Goal: Book appointment/travel/reservation

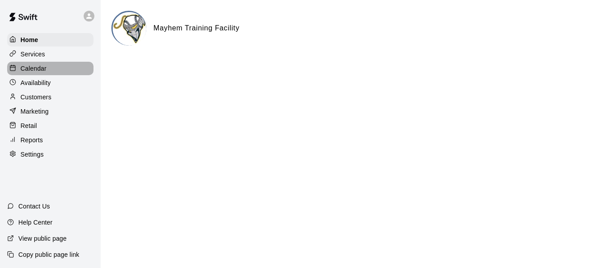
click at [47, 67] on div "Calendar" at bounding box center [50, 68] width 86 height 13
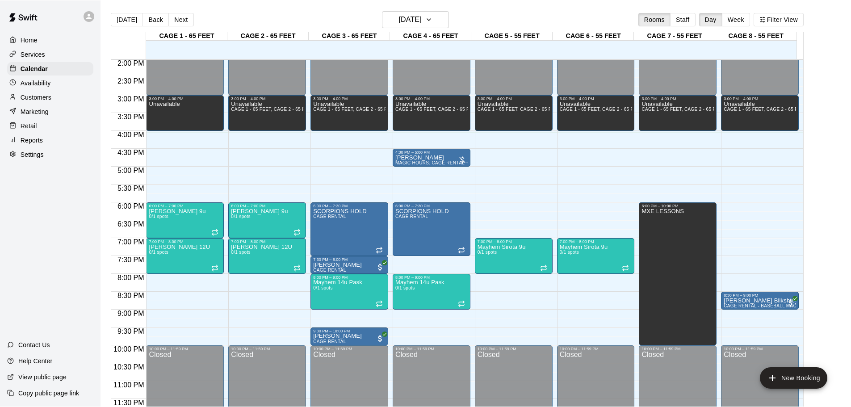
scroll to position [501, 0]
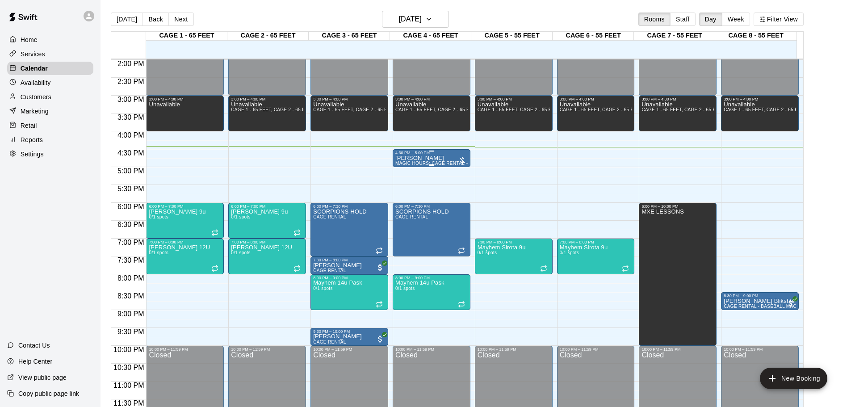
click at [440, 162] on span "MAGIC HOURS: CAGE RENTAL + BASEBALL MACHINE" at bounding box center [457, 163] width 122 height 5
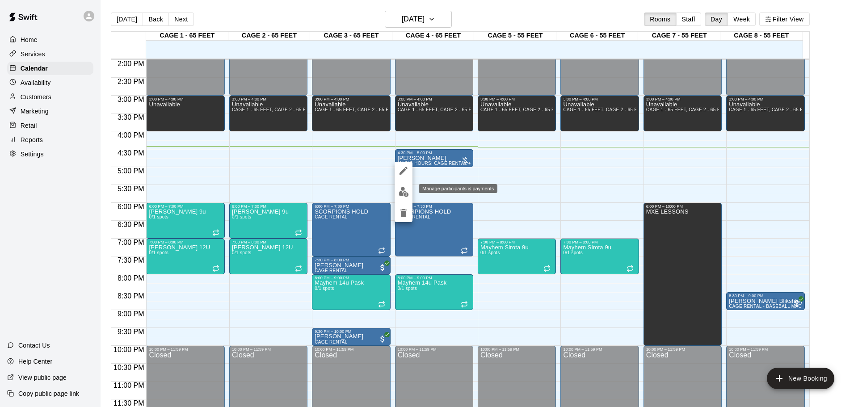
click at [395, 191] on button "edit" at bounding box center [404, 191] width 18 height 17
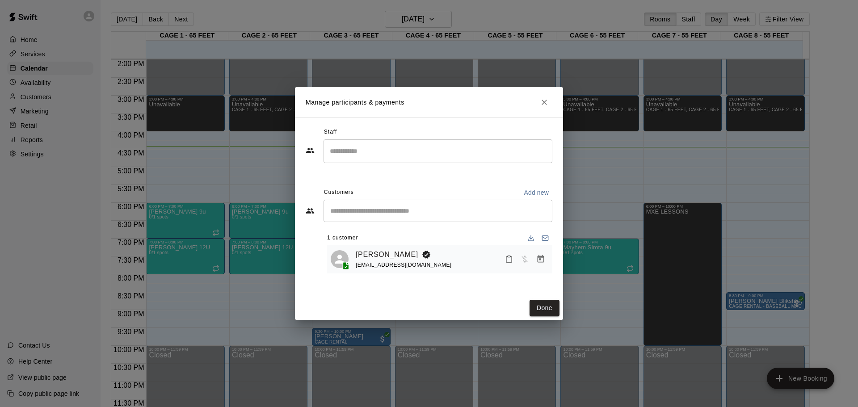
click at [542, 255] on button "Manage bookings & payment" at bounding box center [541, 259] width 16 height 16
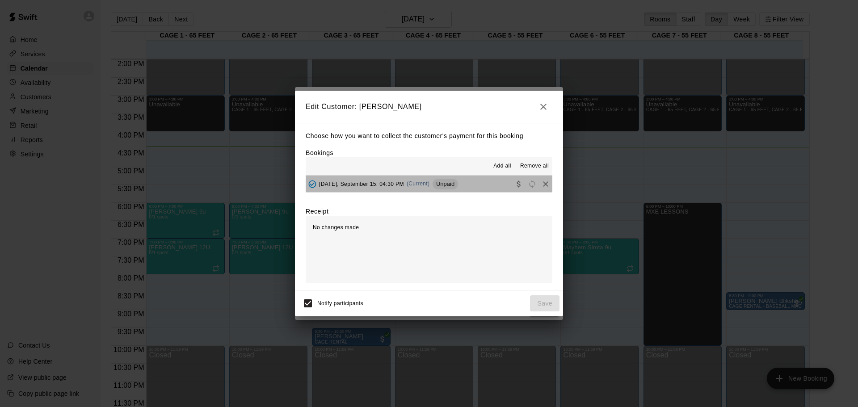
click at [477, 184] on button "[DATE], September 15: 04:30 PM (Current) Unpaid" at bounding box center [429, 184] width 247 height 17
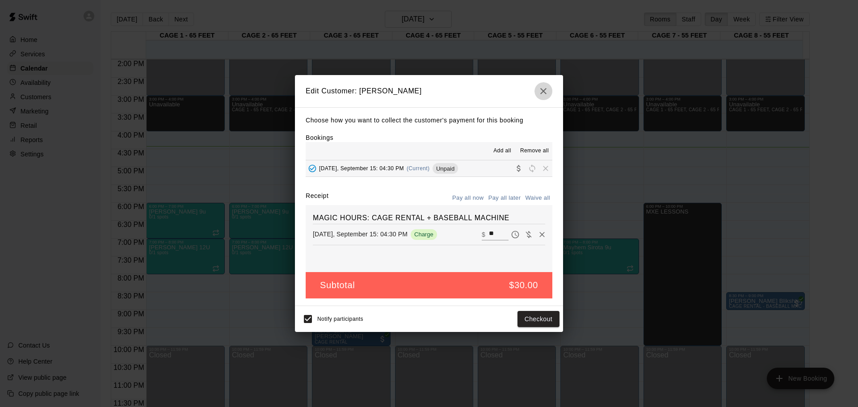
click at [539, 92] on icon "button" at bounding box center [543, 91] width 11 height 11
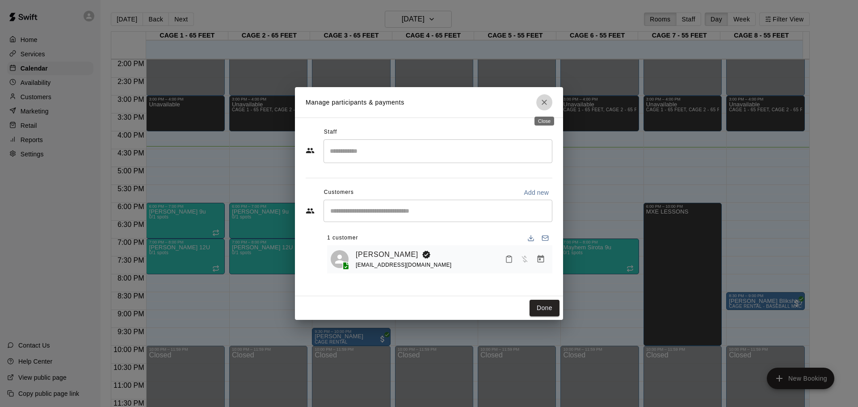
click at [544, 100] on icon "Close" at bounding box center [544, 102] width 9 height 9
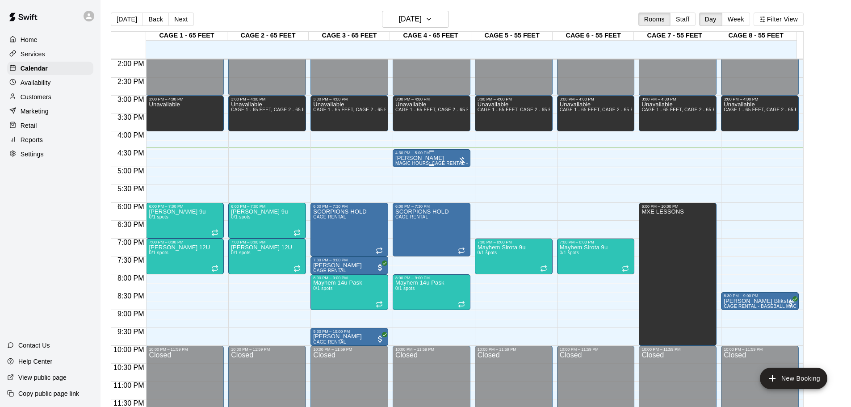
click at [439, 156] on div "[PERSON_NAME] MAGIC HOURS: CAGE RENTAL + BASEBALL MACHINE" at bounding box center [432, 358] width 72 height 407
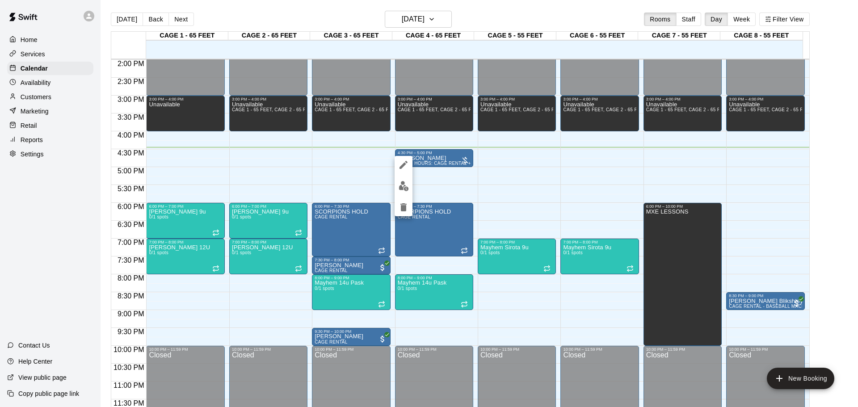
click at [442, 181] on div at bounding box center [429, 203] width 858 height 407
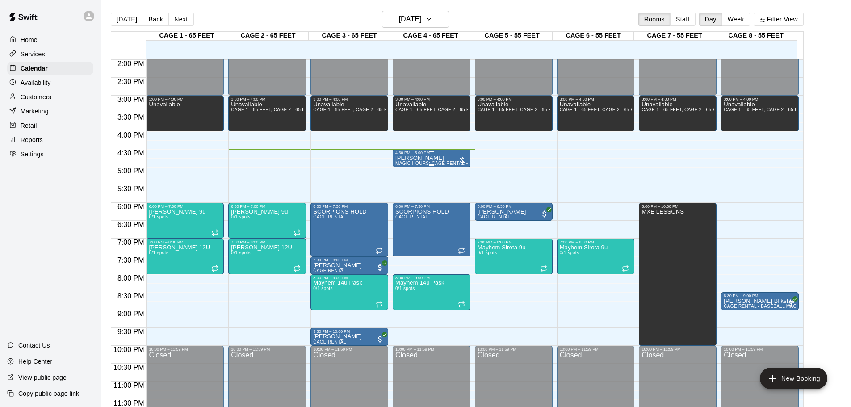
click at [430, 150] on div "4:30 PM – 5:00 PM [PERSON_NAME] MAGIC HOURS: CAGE RENTAL + BASEBALL MACHINE" at bounding box center [432, 158] width 78 height 18
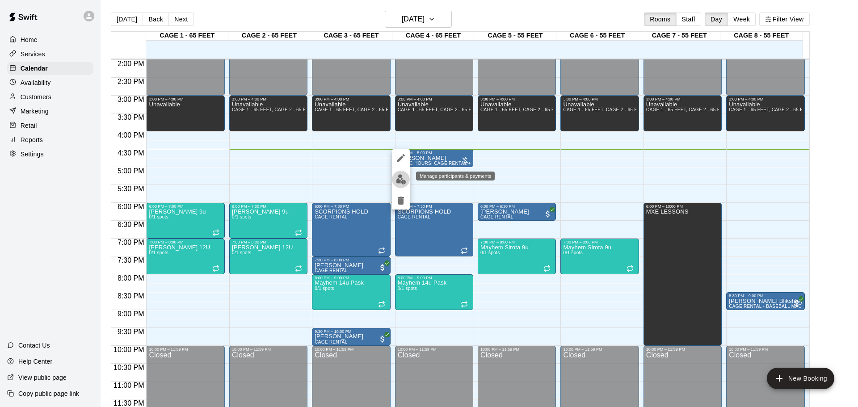
click at [400, 178] on img "edit" at bounding box center [401, 179] width 10 height 10
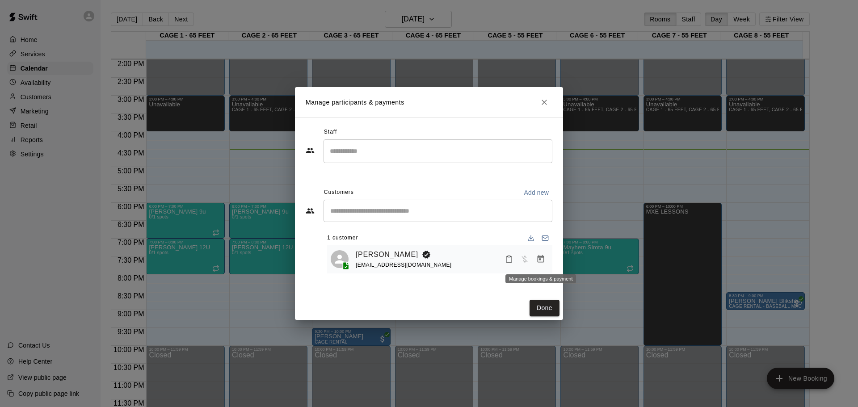
click at [537, 259] on icon "Manage bookings & payment" at bounding box center [540, 259] width 9 height 9
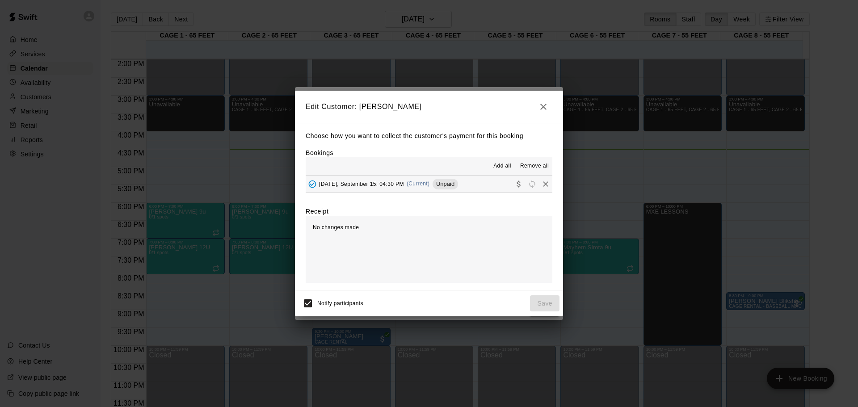
click at [485, 189] on button "[DATE], September 15: 04:30 PM (Current) Unpaid" at bounding box center [429, 184] width 247 height 17
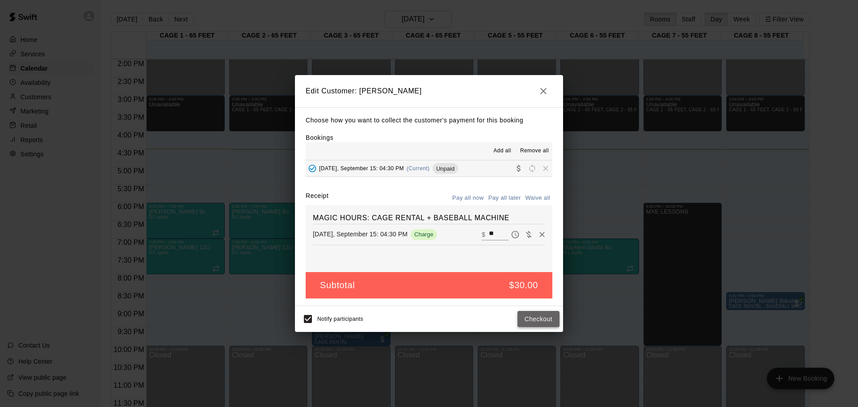
click at [526, 267] on button "Checkout" at bounding box center [539, 319] width 42 height 17
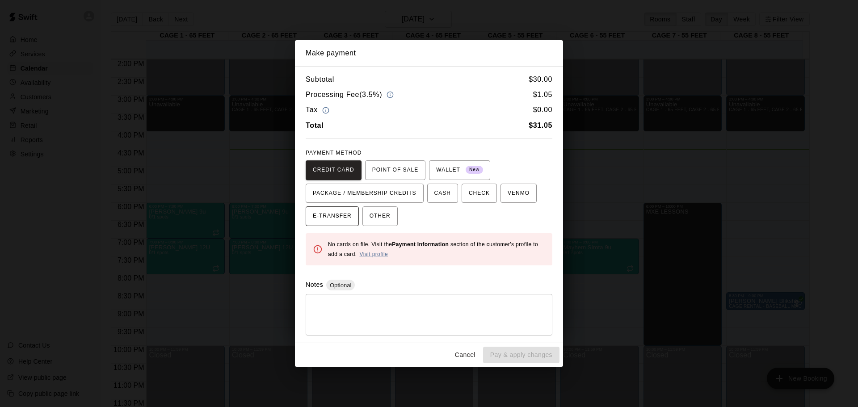
click at [335, 222] on span "E-TRANSFER" at bounding box center [332, 216] width 39 height 14
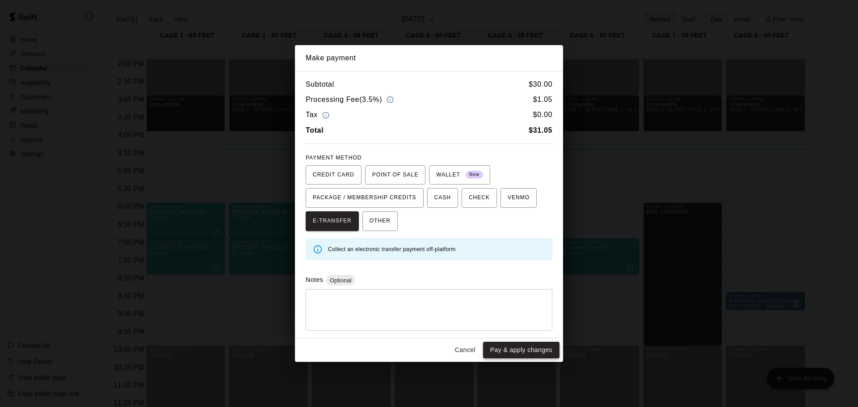
click at [496, 267] on button "Pay & apply changes" at bounding box center [521, 350] width 76 height 17
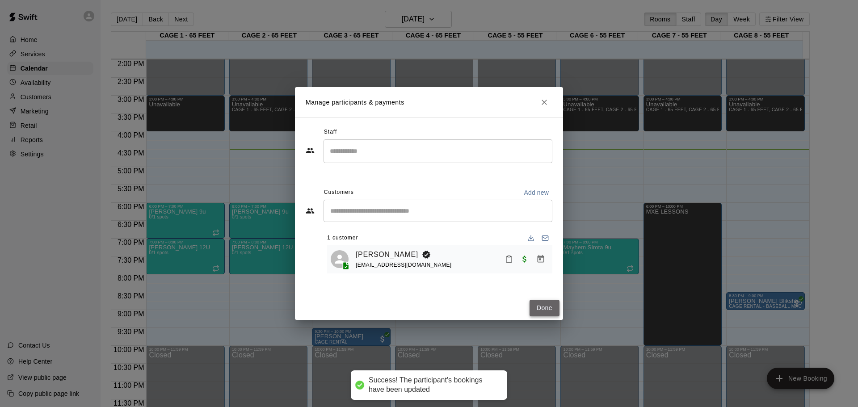
click at [543, 267] on button "Done" at bounding box center [545, 308] width 30 height 17
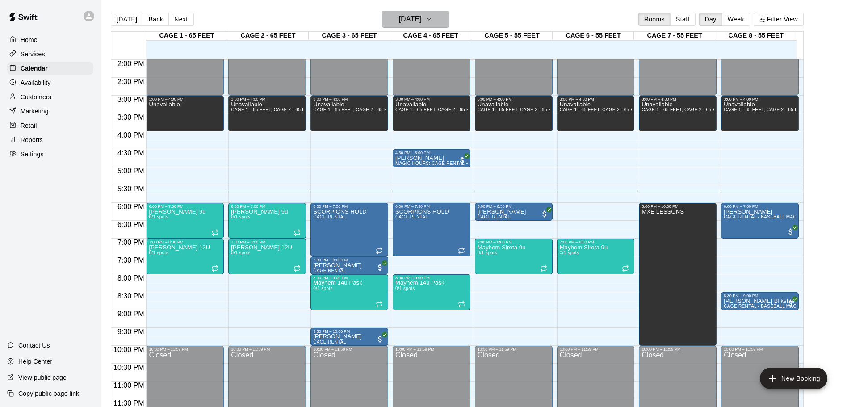
click at [399, 20] on h6 "[DATE]" at bounding box center [410, 19] width 23 height 13
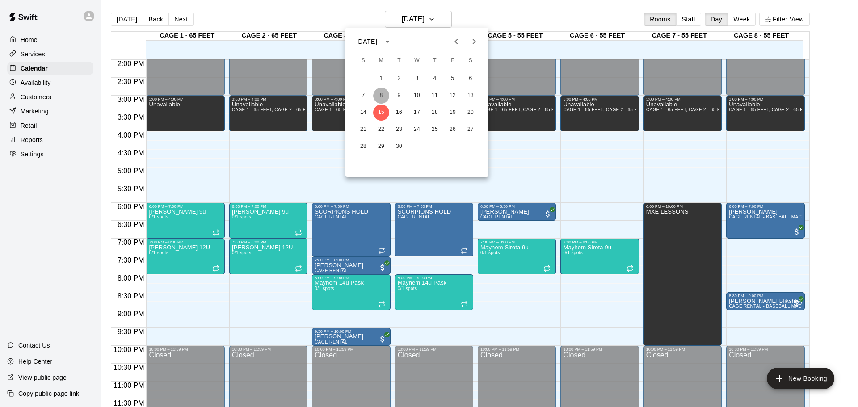
click at [382, 94] on button "8" at bounding box center [381, 96] width 16 height 16
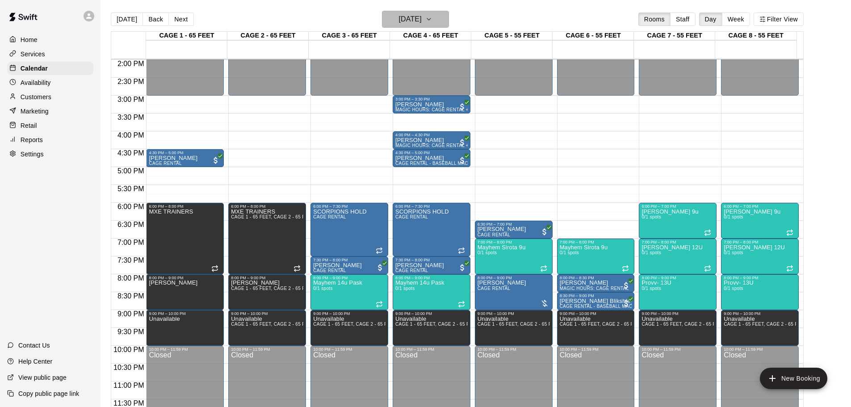
click at [404, 16] on h6 "[DATE]" at bounding box center [410, 19] width 23 height 13
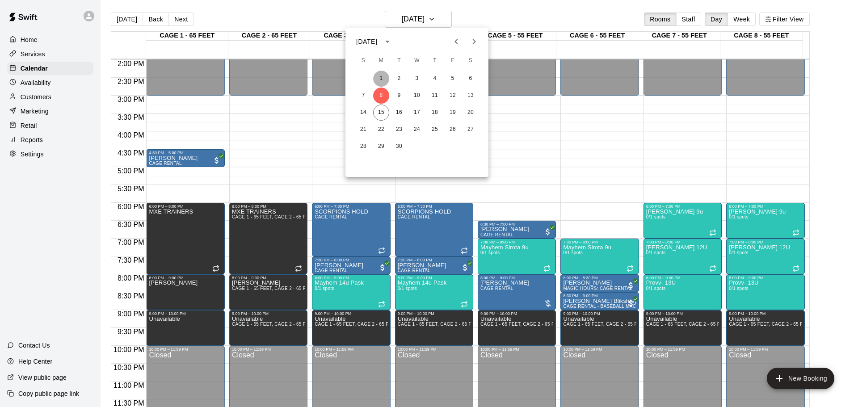
click at [385, 79] on button "1" at bounding box center [381, 79] width 16 height 16
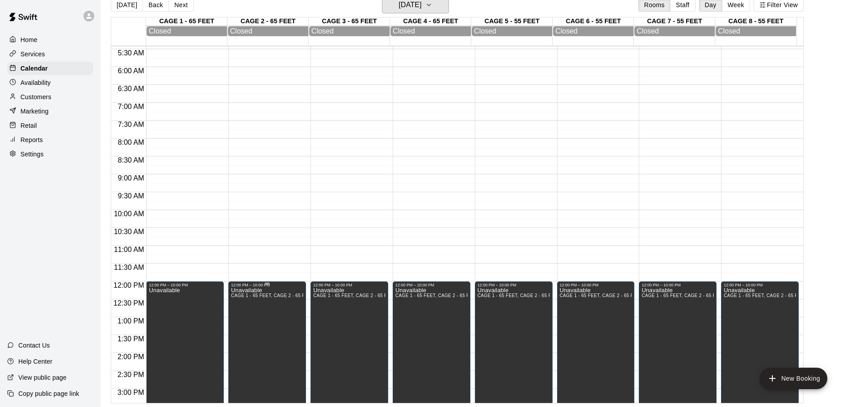
scroll to position [146, 0]
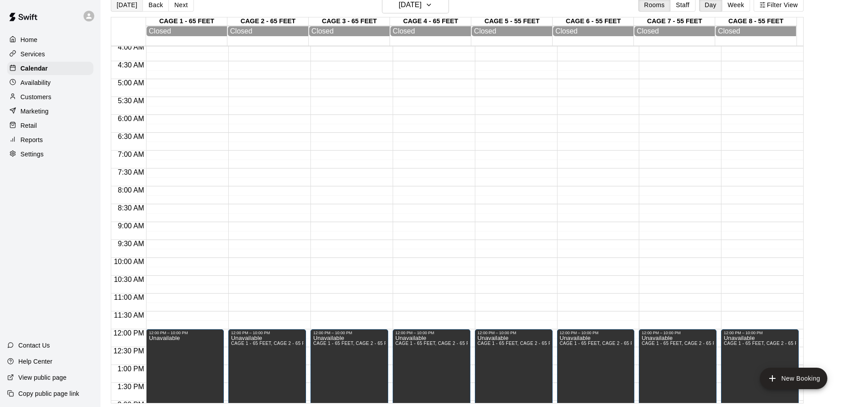
click at [114, 6] on button "[DATE]" at bounding box center [127, 4] width 32 height 13
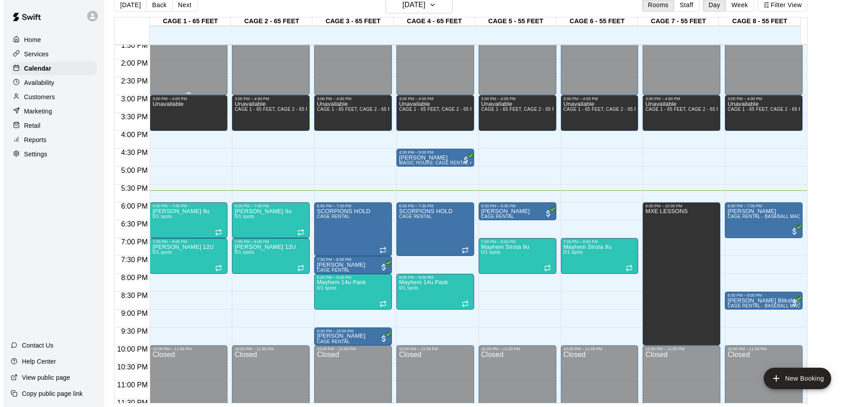
scroll to position [501, 0]
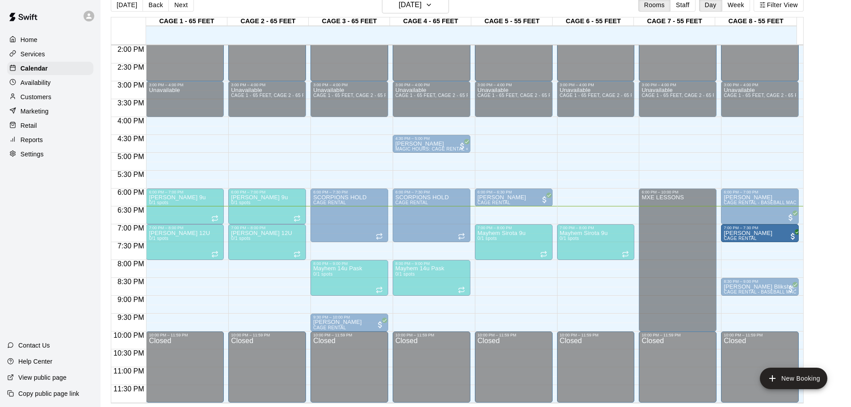
drag, startPoint x: 338, startPoint y: 246, endPoint x: 748, endPoint y: 233, distance: 409.6
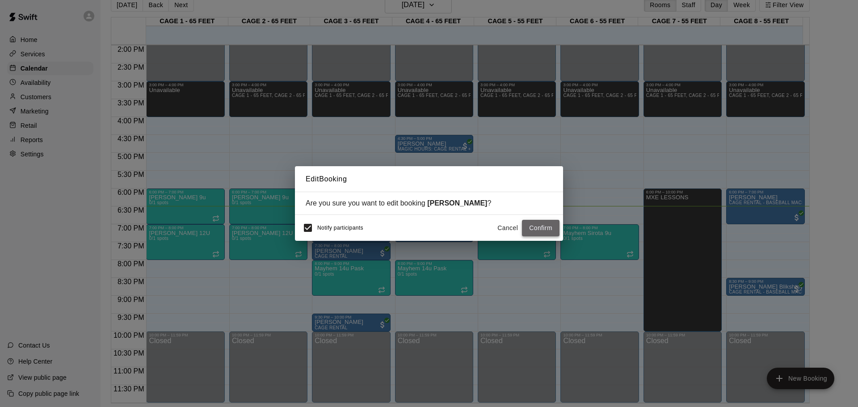
click at [542, 228] on button "Confirm" at bounding box center [541, 228] width 38 height 17
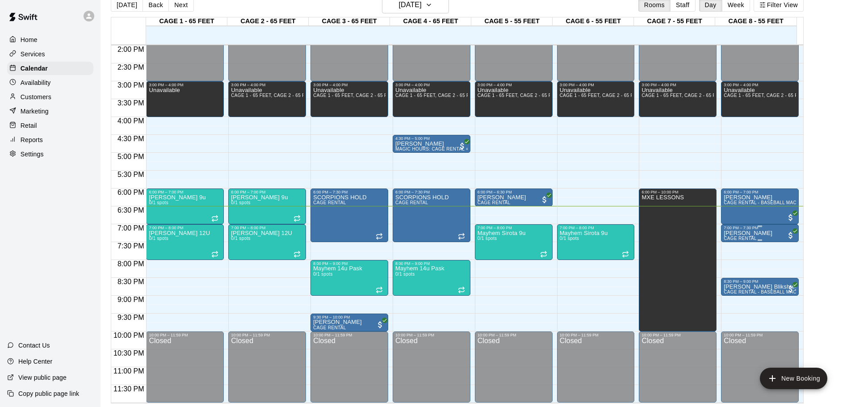
click at [610, 233] on p "[PERSON_NAME]" at bounding box center [748, 233] width 49 height 0
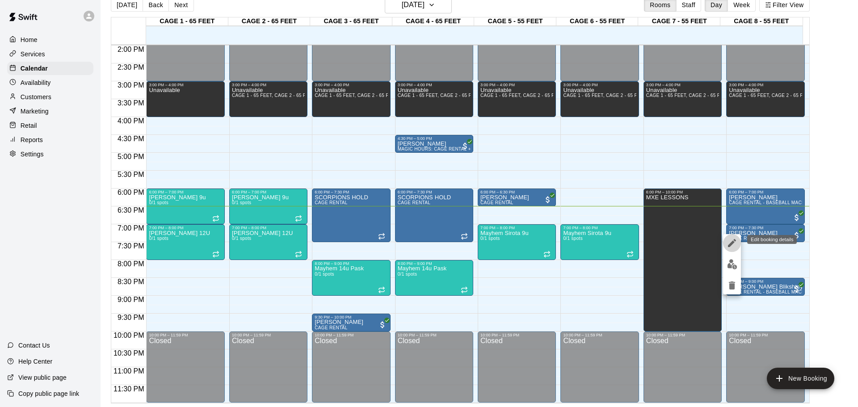
click at [610, 245] on icon "edit" at bounding box center [732, 243] width 11 height 11
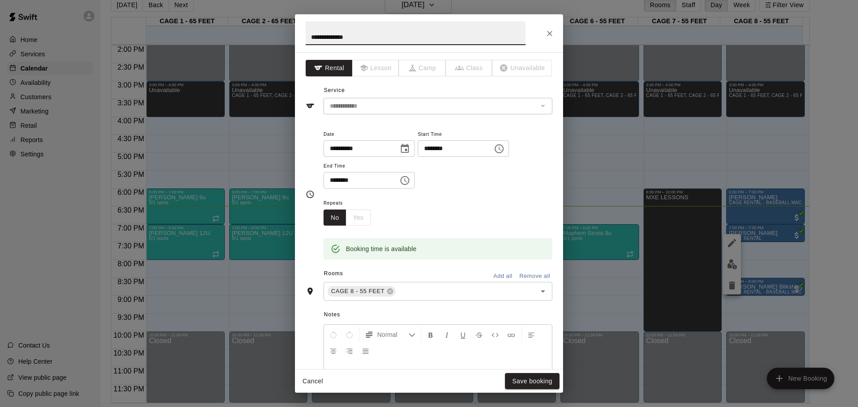
click at [414, 177] on button "Choose time, selected time is 7:30 PM" at bounding box center [405, 181] width 18 height 18
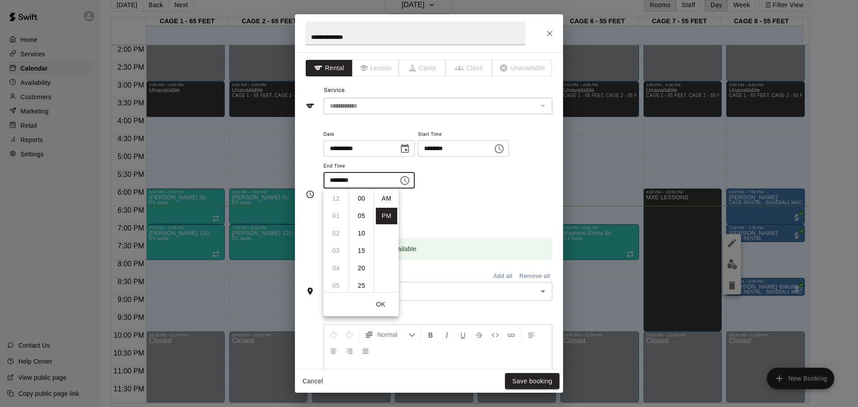
scroll to position [16, 0]
click at [335, 215] on li "08" at bounding box center [335, 216] width 21 height 17
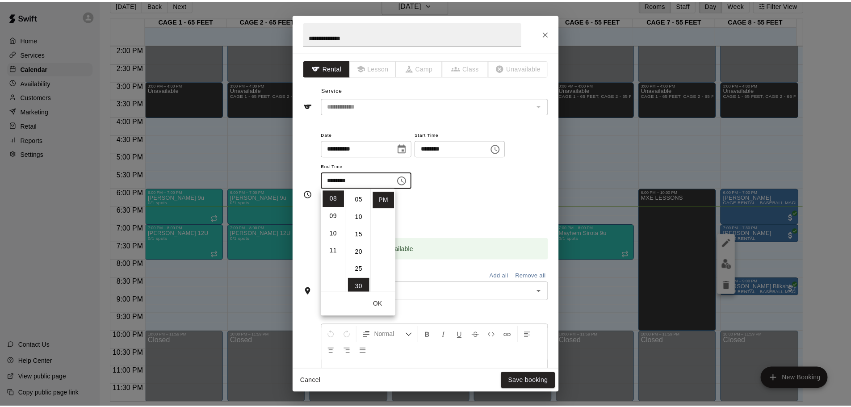
scroll to position [0, 0]
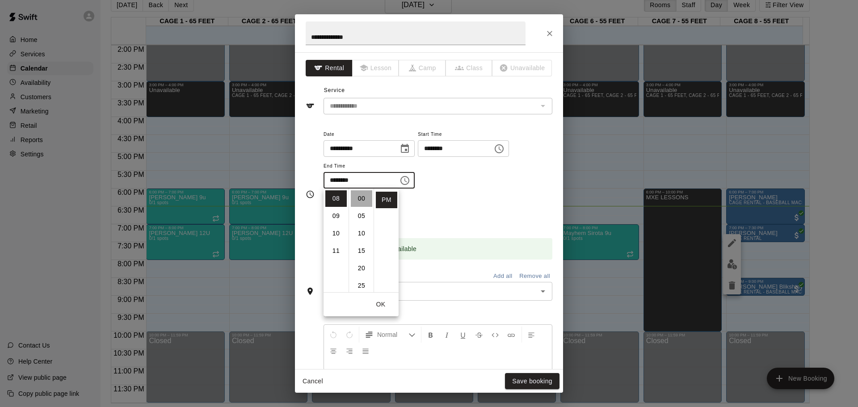
click at [361, 197] on li "00" at bounding box center [361, 198] width 21 height 17
type input "********"
click at [461, 201] on div "Repeats No Yes" at bounding box center [438, 212] width 229 height 28
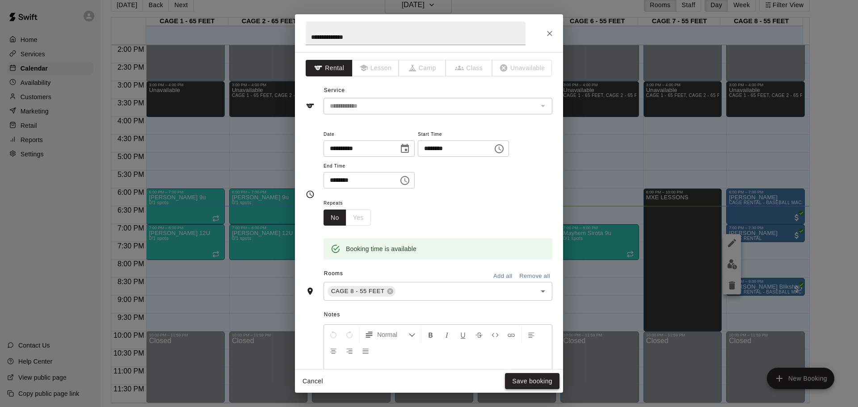
click at [532, 267] on button "Save booking" at bounding box center [532, 381] width 55 height 17
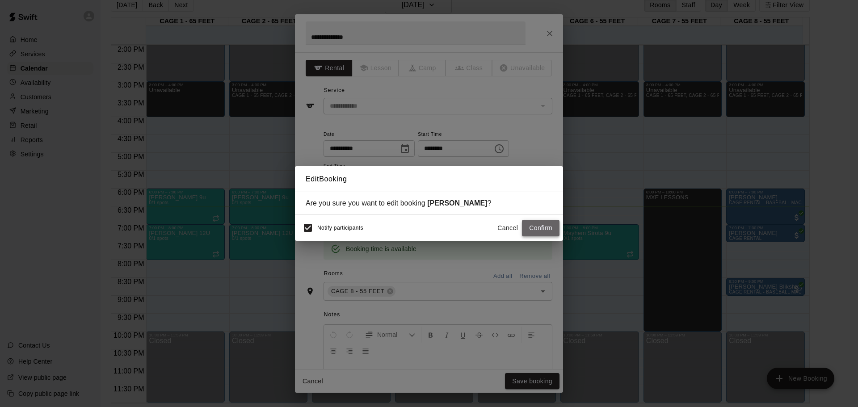
click at [529, 228] on button "Confirm" at bounding box center [541, 228] width 38 height 17
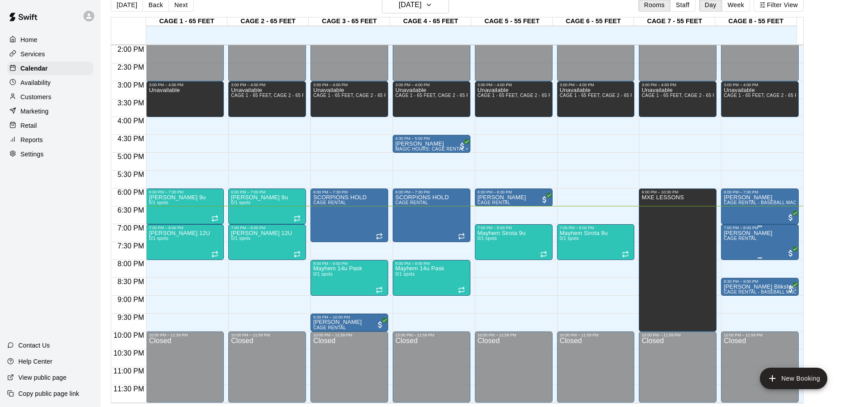
click at [610, 238] on span "CAGE RENTAL" at bounding box center [740, 238] width 33 height 5
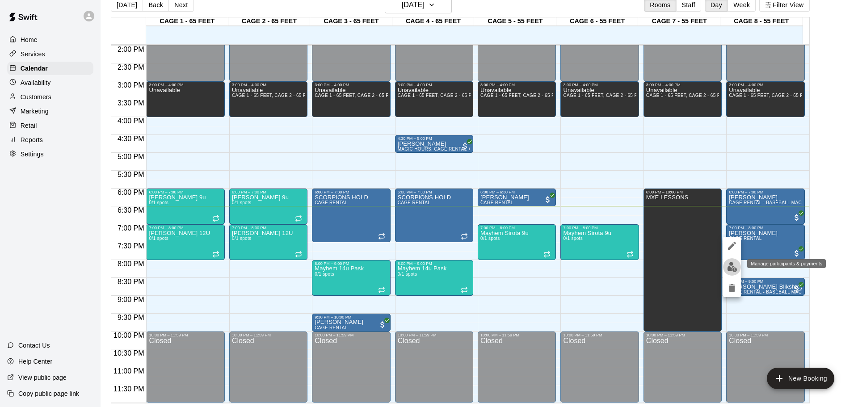
click at [610, 261] on button "edit" at bounding box center [732, 266] width 18 height 17
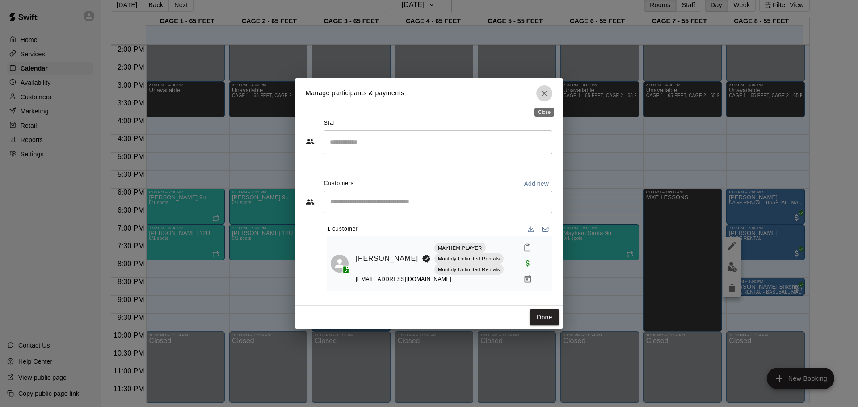
click at [538, 96] on button "Close" at bounding box center [544, 93] width 16 height 16
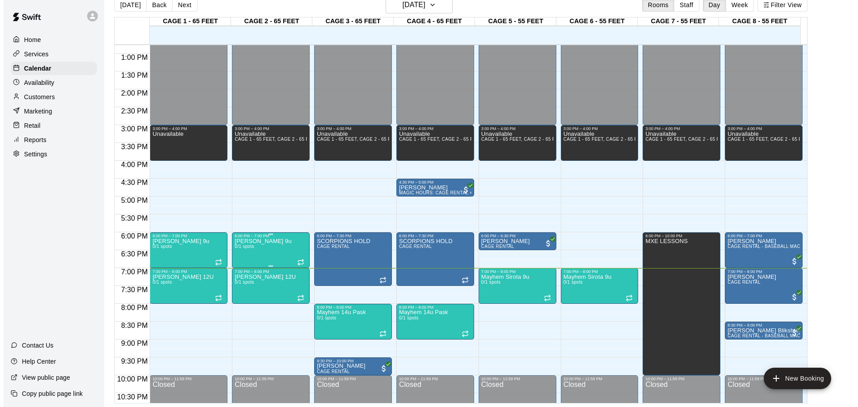
scroll to position [501, 0]
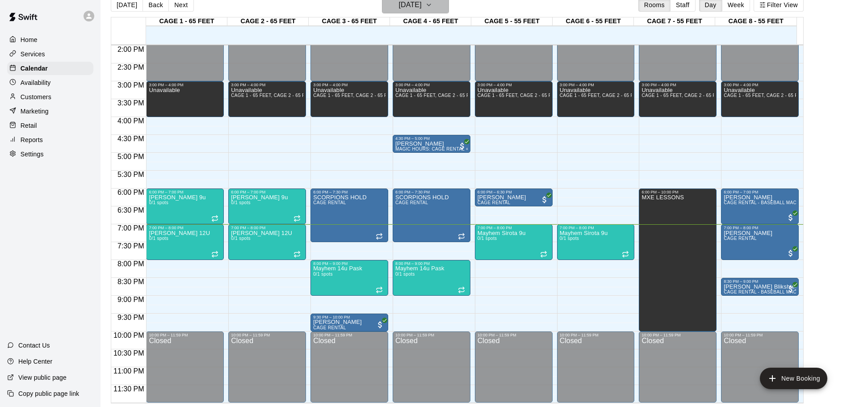
click at [430, 12] on button "[DATE]" at bounding box center [415, 4] width 67 height 17
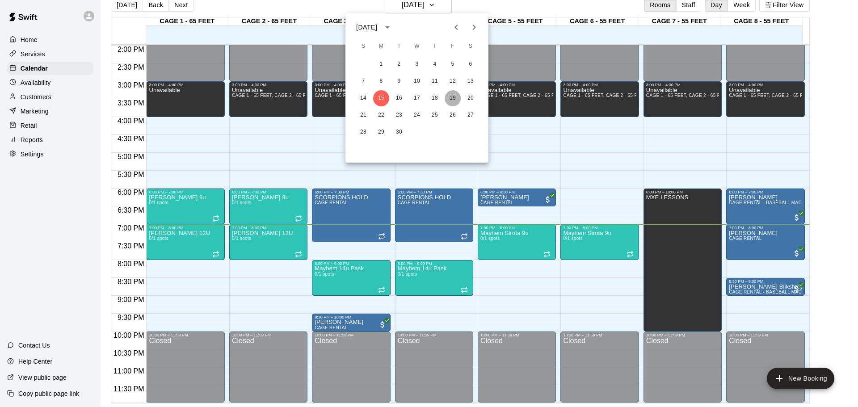
click at [457, 98] on button "19" at bounding box center [453, 98] width 16 height 16
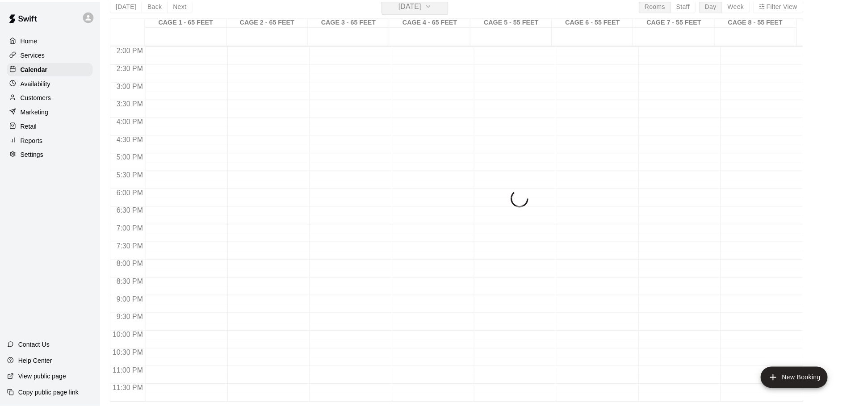
scroll to position [11, 0]
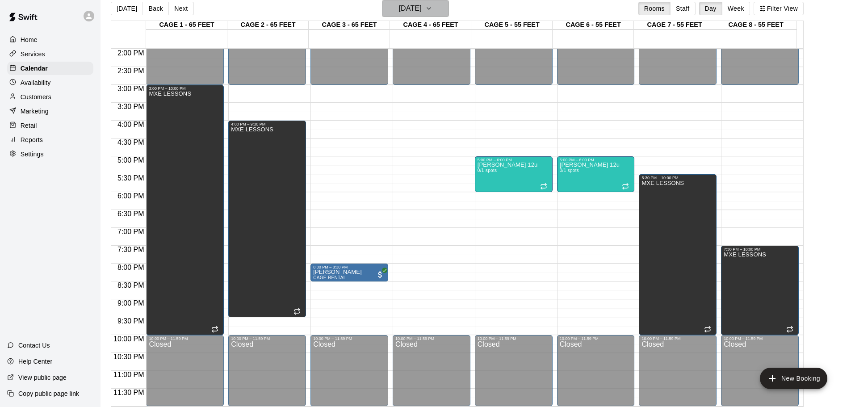
click at [414, 5] on h6 "[DATE]" at bounding box center [410, 8] width 23 height 13
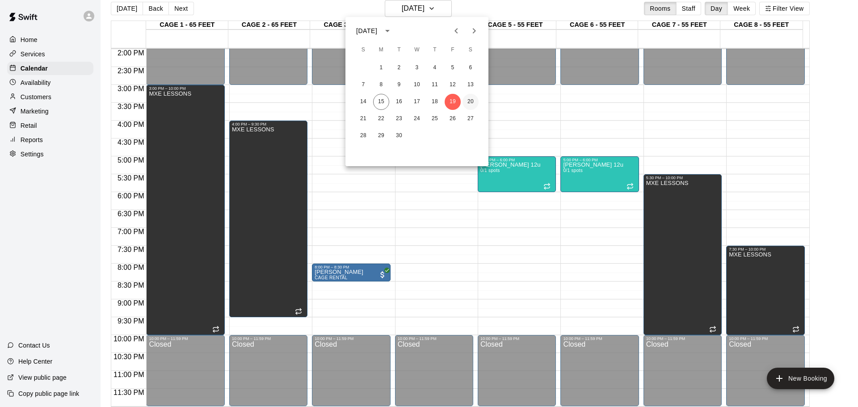
click at [468, 96] on button "20" at bounding box center [471, 102] width 16 height 16
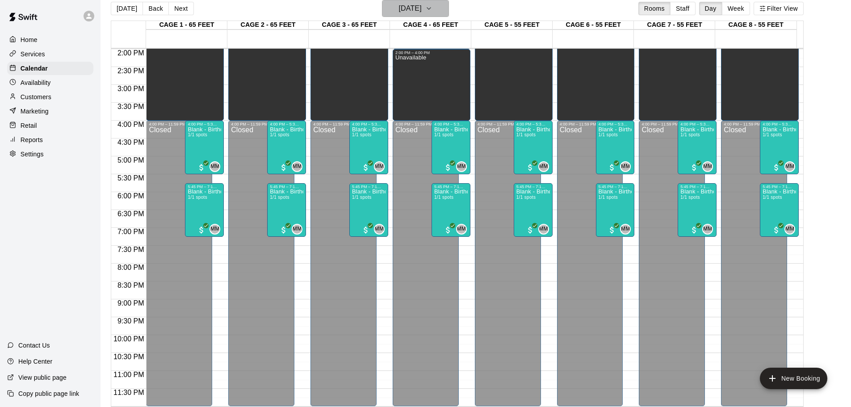
click at [401, 8] on h6 "[DATE]" at bounding box center [410, 8] width 23 height 13
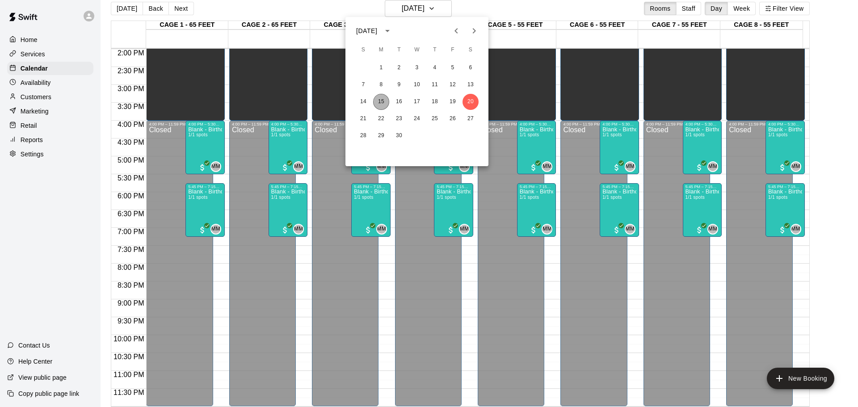
click at [382, 101] on button "15" at bounding box center [381, 102] width 16 height 16
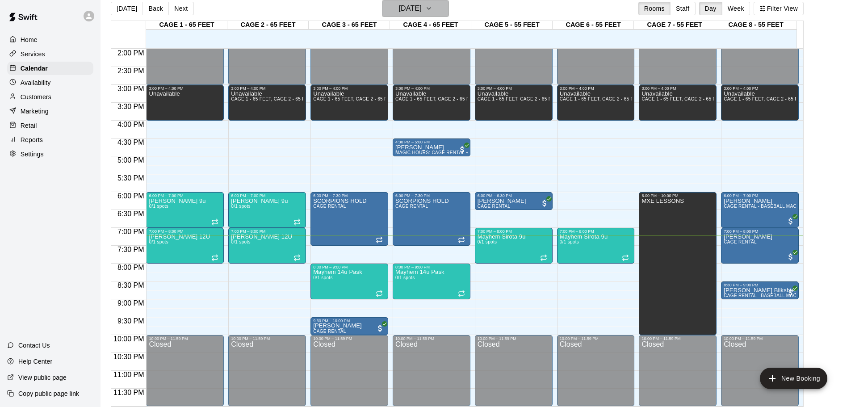
click at [399, 13] on h6 "[DATE]" at bounding box center [410, 8] width 23 height 13
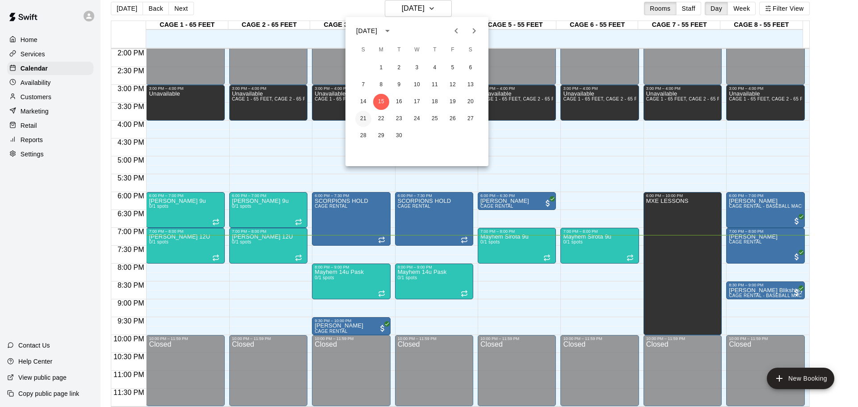
click at [362, 117] on button "21" at bounding box center [363, 119] width 16 height 16
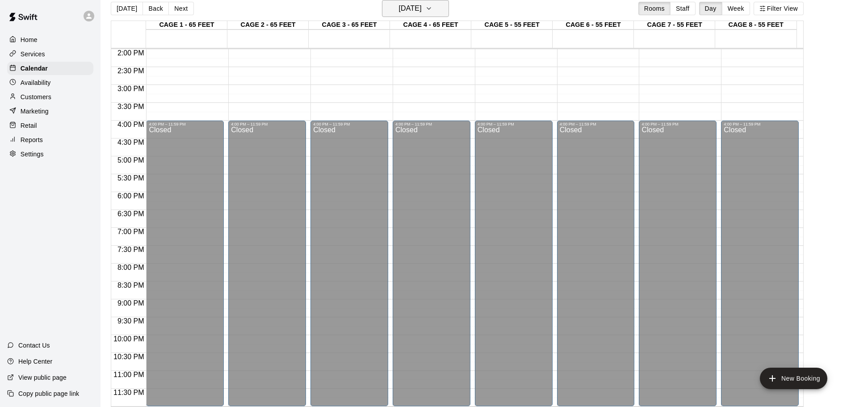
click at [422, 4] on h6 "[DATE]" at bounding box center [410, 8] width 23 height 13
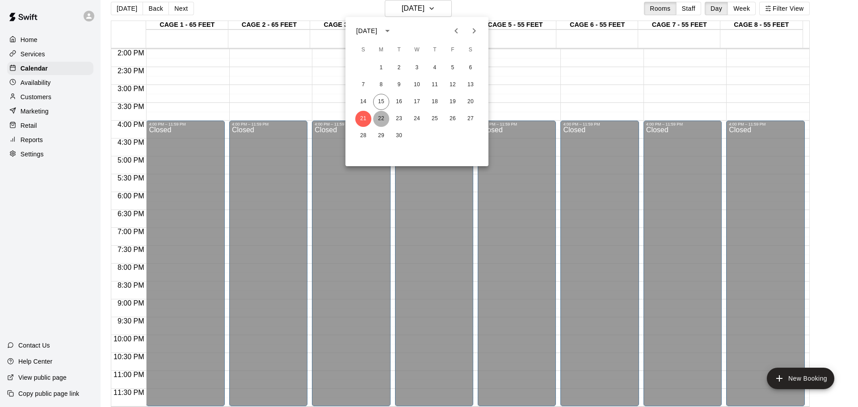
click at [381, 117] on button "22" at bounding box center [381, 119] width 16 height 16
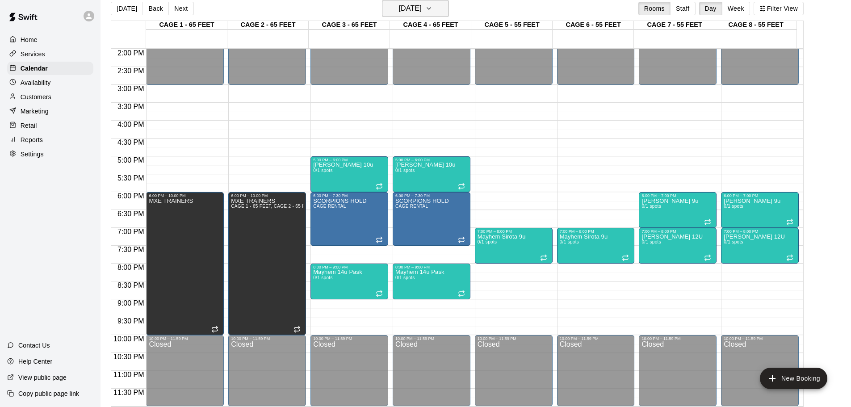
click at [404, 7] on h6 "[DATE]" at bounding box center [410, 8] width 23 height 13
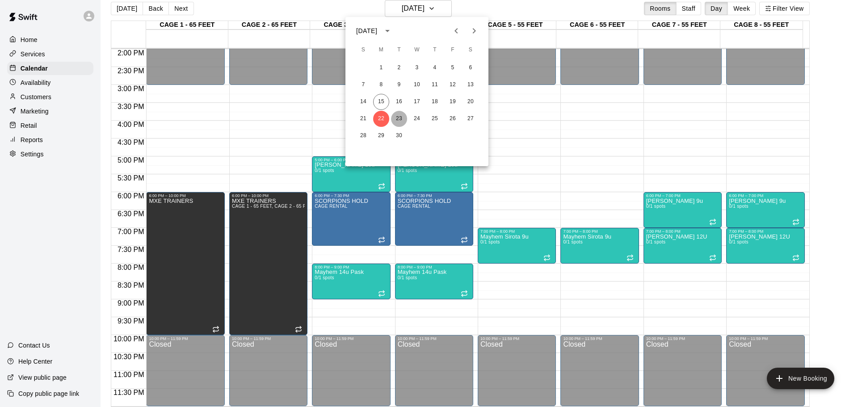
click at [399, 117] on button "23" at bounding box center [399, 119] width 16 height 16
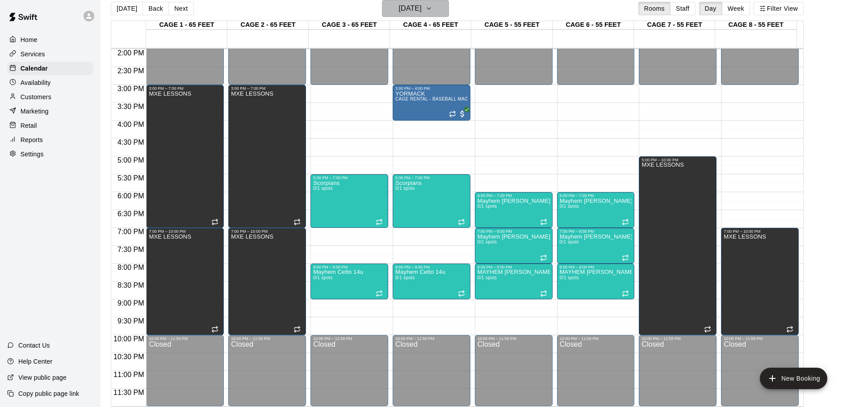
click at [419, 8] on h6 "[DATE]" at bounding box center [410, 8] width 23 height 13
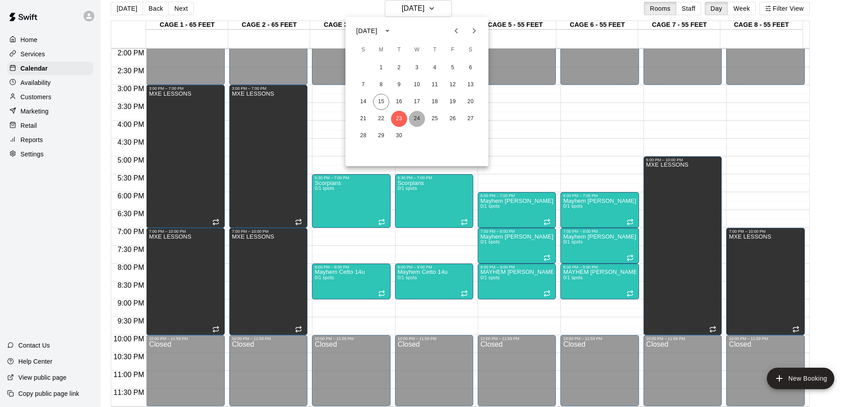
click at [411, 119] on button "24" at bounding box center [417, 119] width 16 height 16
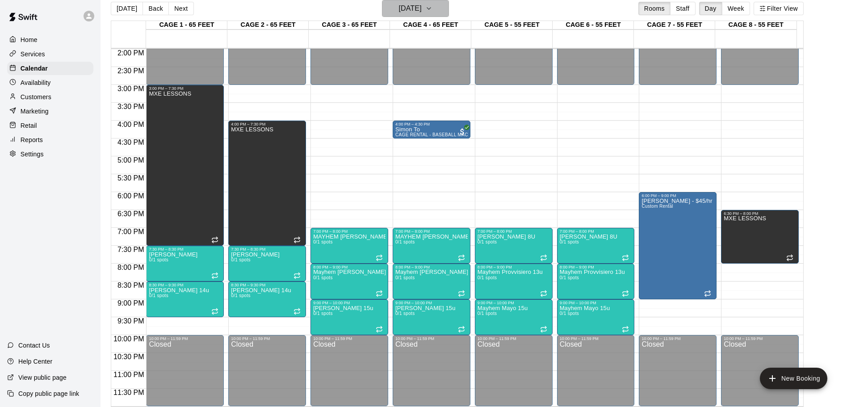
click at [422, 9] on h6 "[DATE]" at bounding box center [410, 8] width 23 height 13
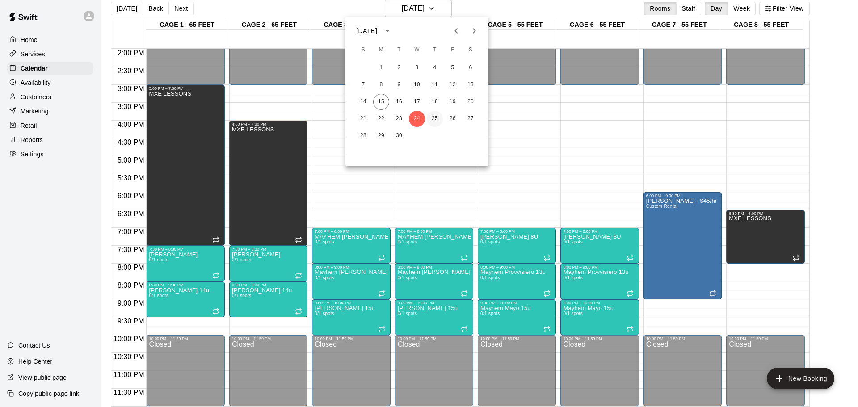
click at [433, 118] on button "25" at bounding box center [435, 119] width 16 height 16
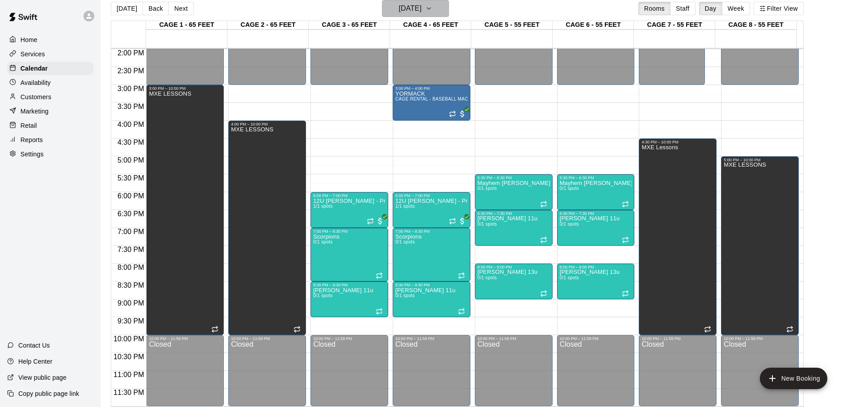
click at [422, 5] on h6 "[DATE]" at bounding box center [410, 8] width 23 height 13
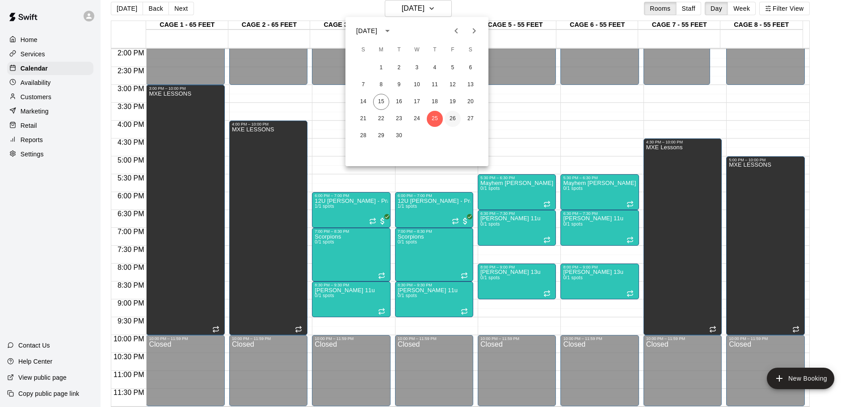
click at [451, 119] on button "26" at bounding box center [453, 119] width 16 height 16
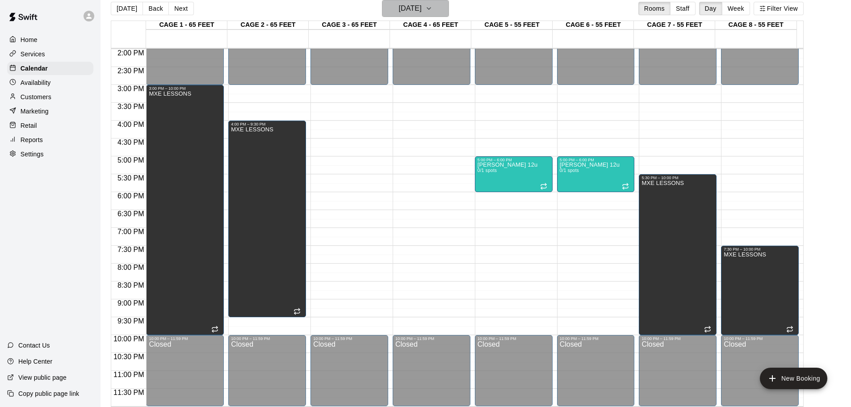
click at [436, 3] on button "[DATE]" at bounding box center [415, 8] width 67 height 17
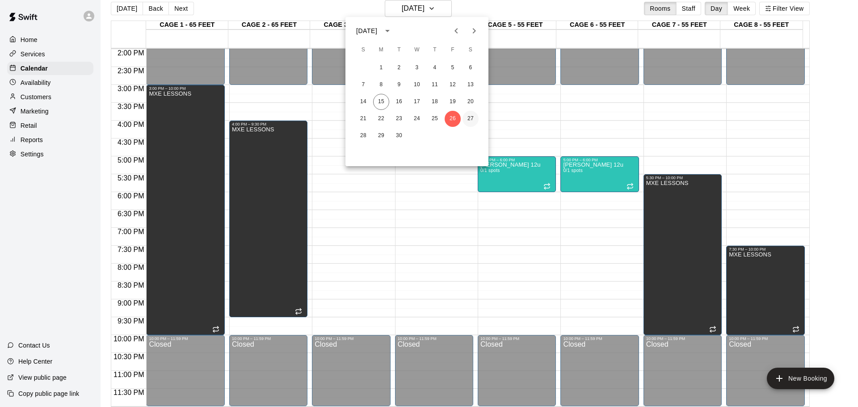
click at [474, 123] on button "27" at bounding box center [471, 119] width 16 height 16
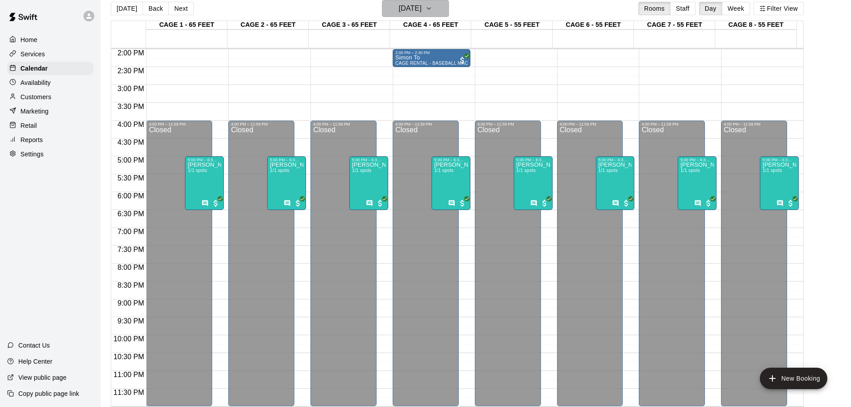
click at [412, 5] on h6 "[DATE]" at bounding box center [410, 8] width 23 height 13
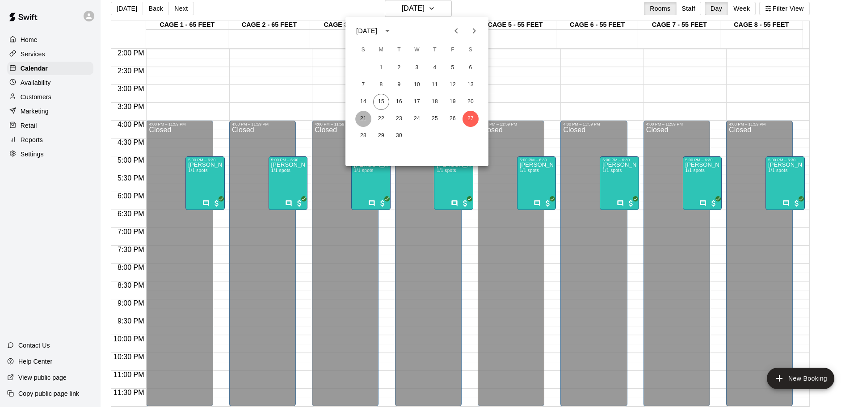
click at [361, 117] on button "21" at bounding box center [363, 119] width 16 height 16
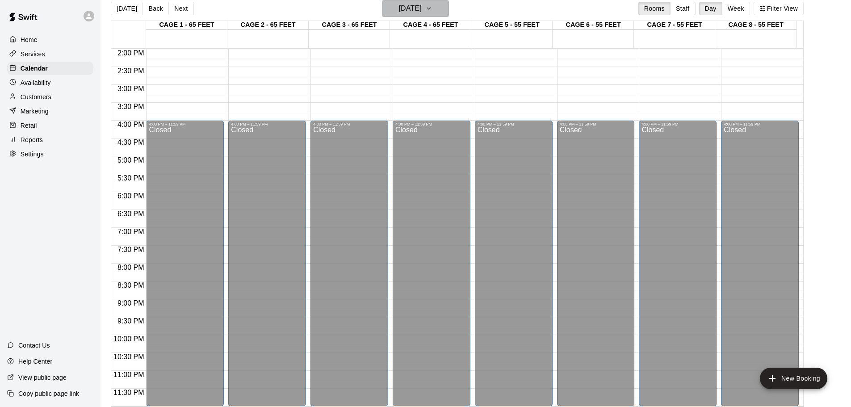
click at [414, 7] on h6 "[DATE]" at bounding box center [410, 8] width 23 height 13
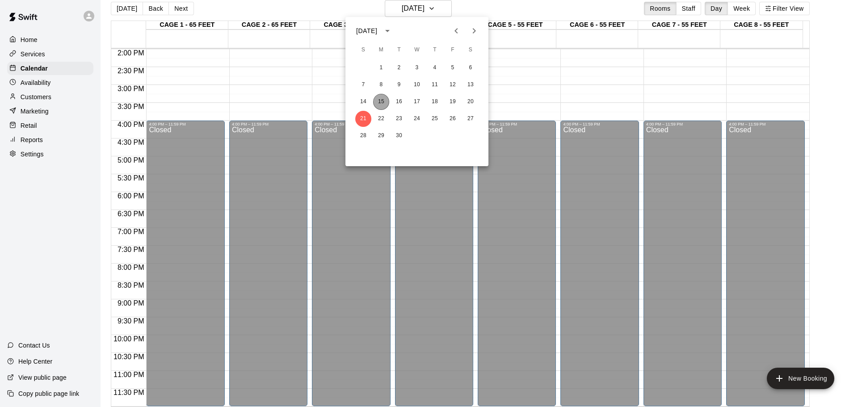
click at [387, 95] on div "14 15 16 17 18 19 20" at bounding box center [416, 102] width 143 height 16
click at [383, 98] on button "15" at bounding box center [381, 102] width 16 height 16
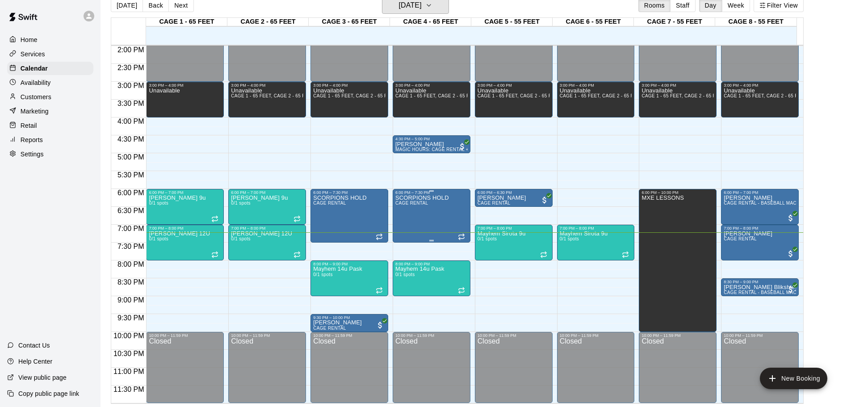
scroll to position [14, 0]
